Goal: Find specific page/section: Find specific page/section

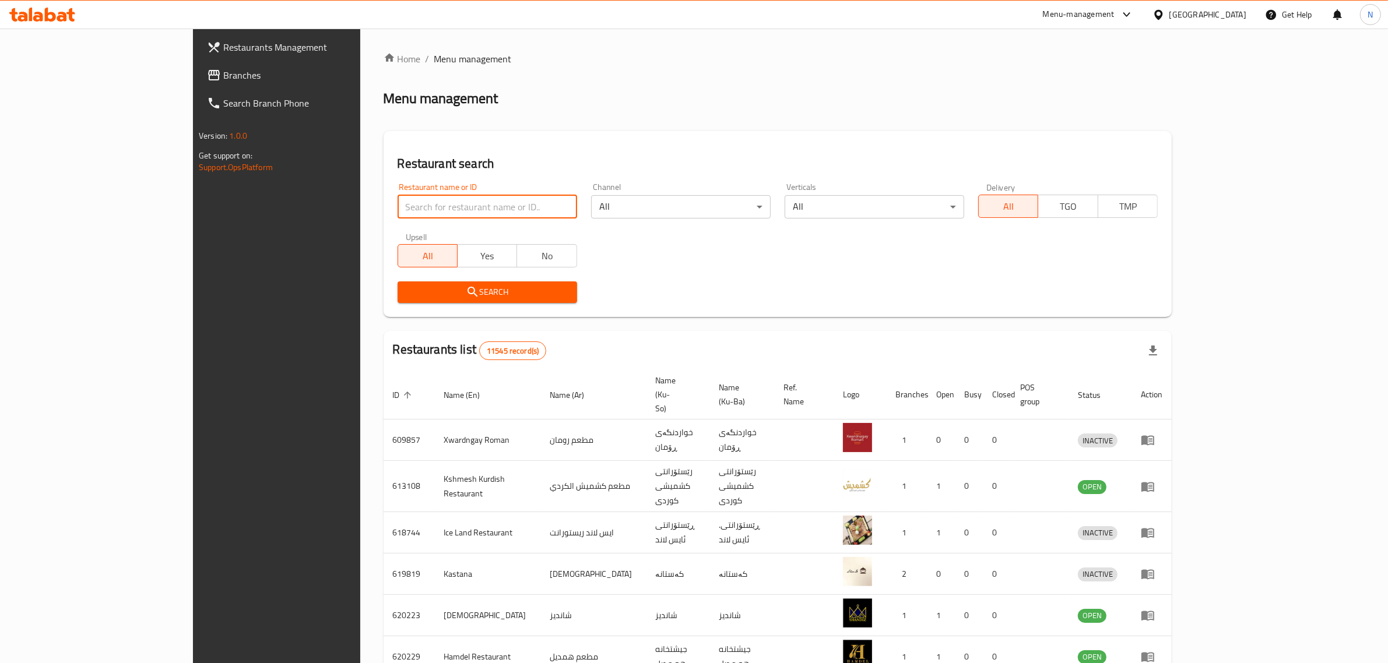
click at [397, 208] on input "search" at bounding box center [486, 206] width 179 height 23
paste input "696491"
type input "696491"
click at [457, 286] on span "Search" at bounding box center [487, 292] width 161 height 15
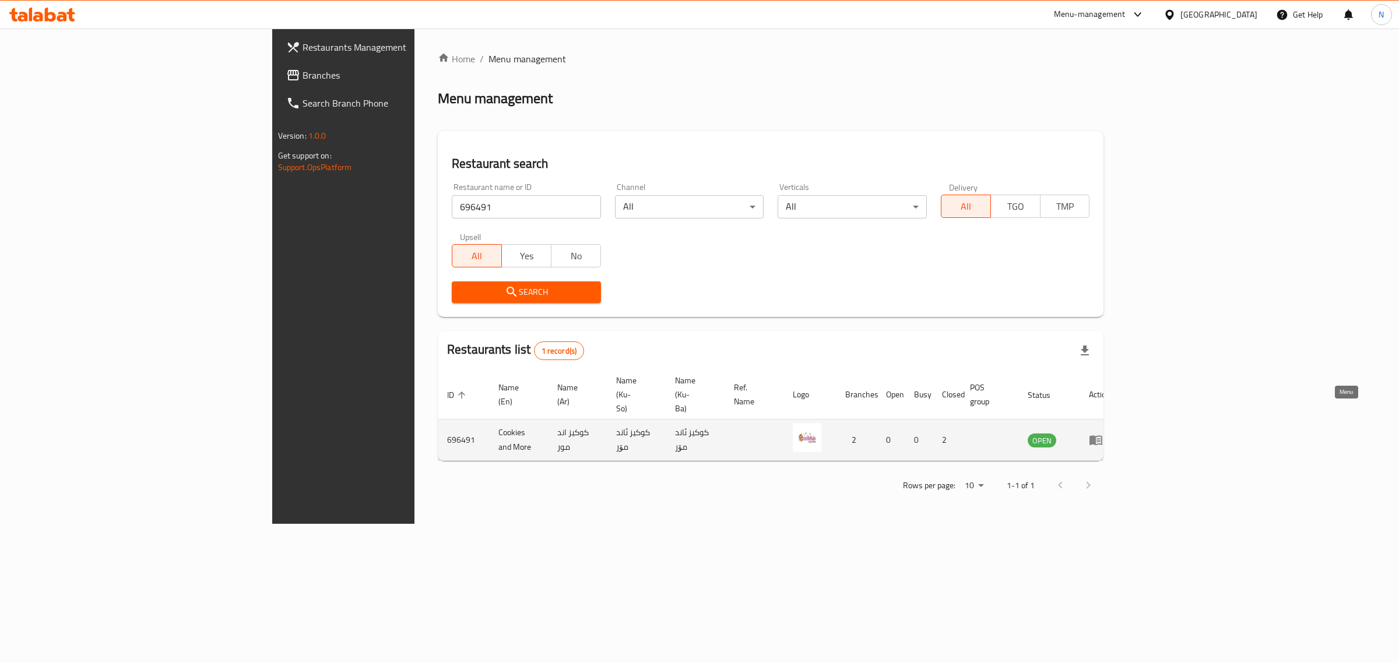
click at [1102, 436] on icon "enhanced table" at bounding box center [1095, 441] width 13 height 10
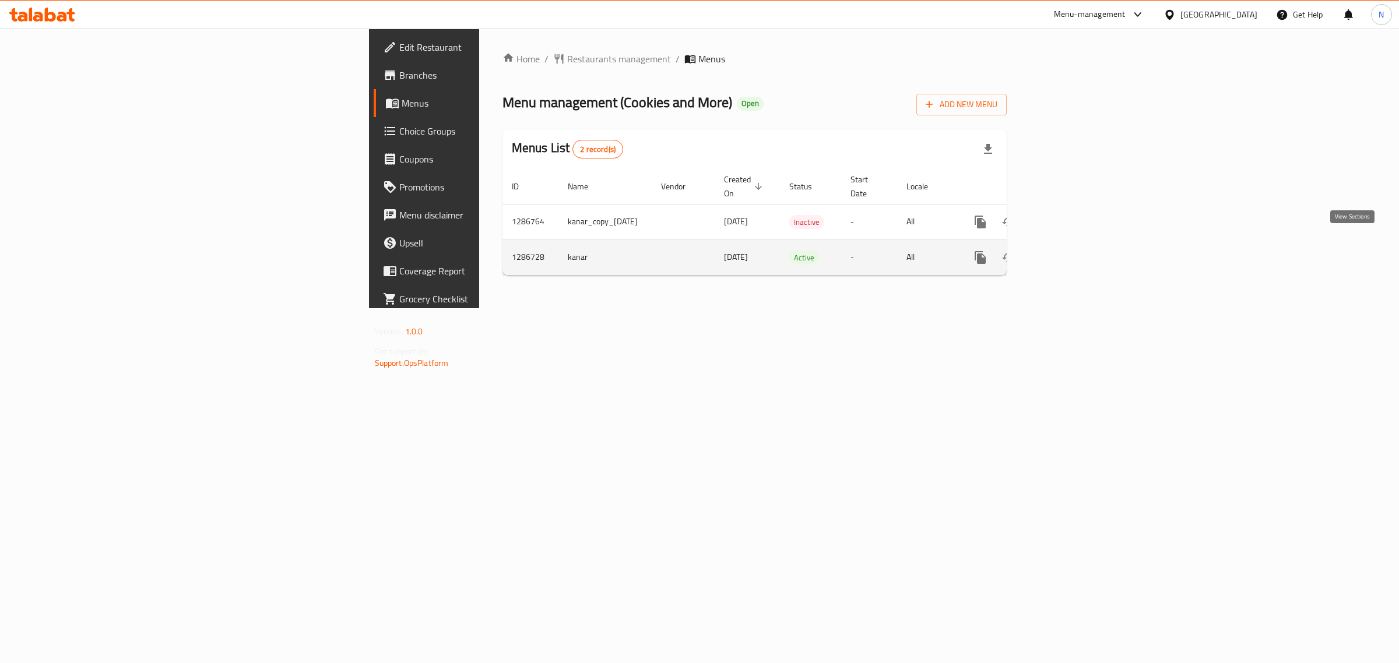
click at [1071, 251] on icon "enhanced table" at bounding box center [1064, 258] width 14 height 14
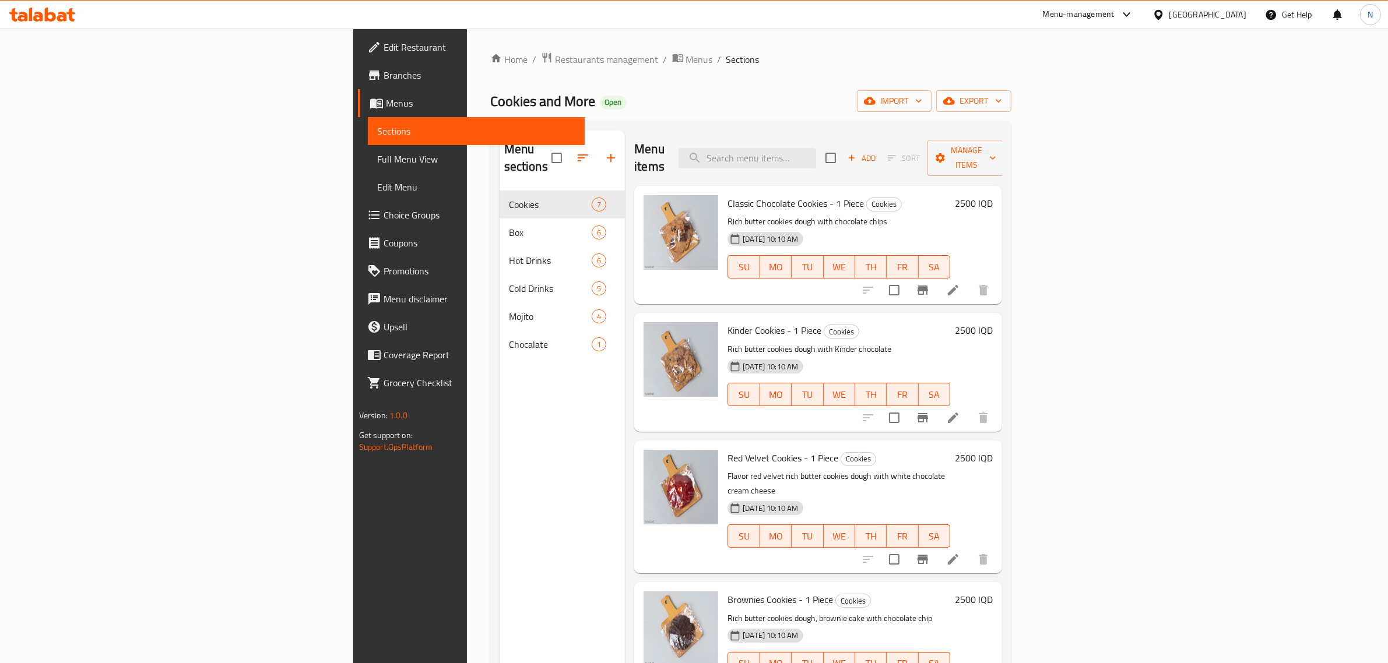
click at [383, 50] on span "Edit Restaurant" at bounding box center [479, 47] width 192 height 14
